Goal: Navigation & Orientation: Find specific page/section

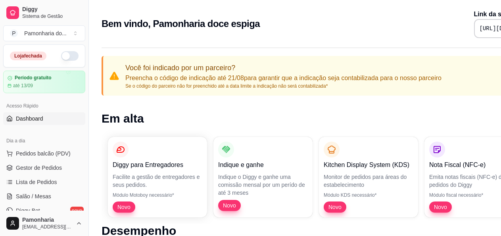
click at [69, 57] on button "button" at bounding box center [69, 56] width 17 height 10
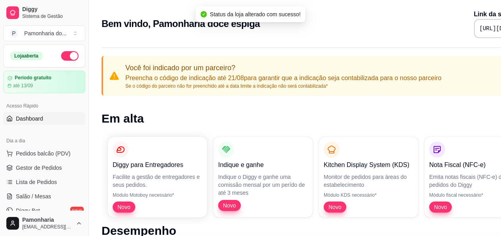
click at [61, 54] on button "button" at bounding box center [69, 56] width 17 height 10
click at [56, 167] on span "Gestor de Pedidos" at bounding box center [39, 168] width 46 height 8
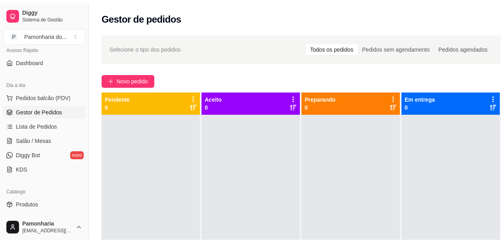
scroll to position [79, 0]
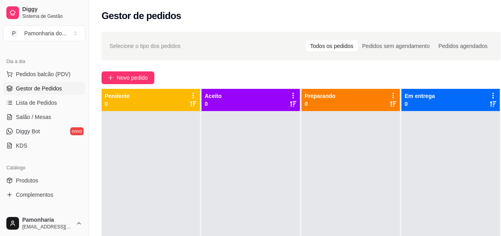
click at [35, 182] on span "Produtos" at bounding box center [27, 181] width 22 height 8
